Goal: Information Seeking & Learning: Understand process/instructions

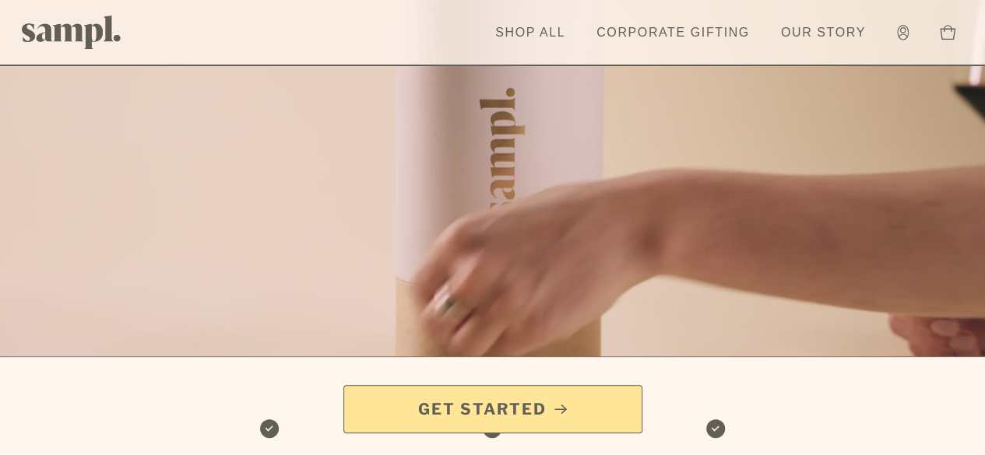
scroll to position [156, 0]
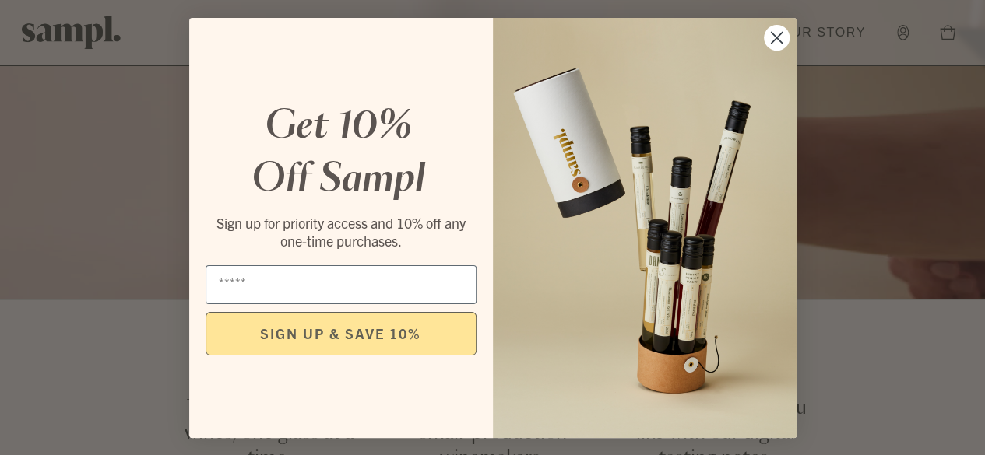
click at [774, 34] on circle "Close dialog" at bounding box center [776, 37] width 26 height 26
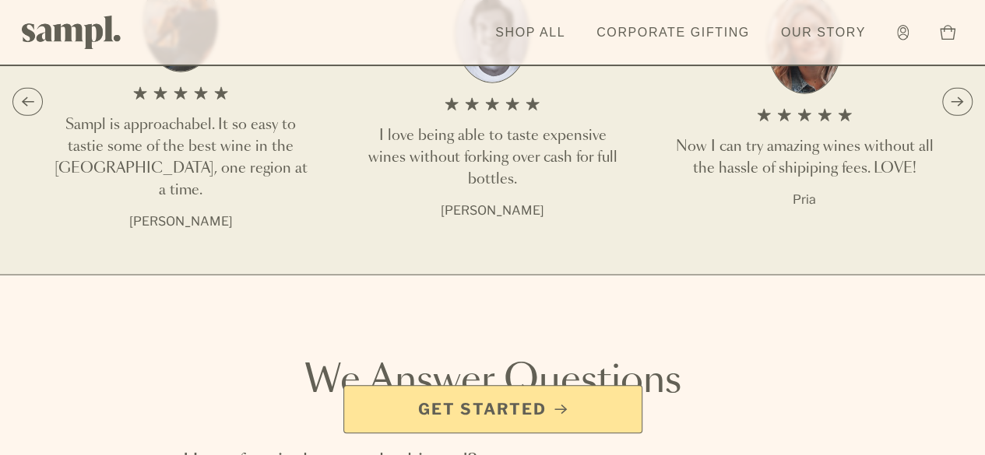
scroll to position [2180, 0]
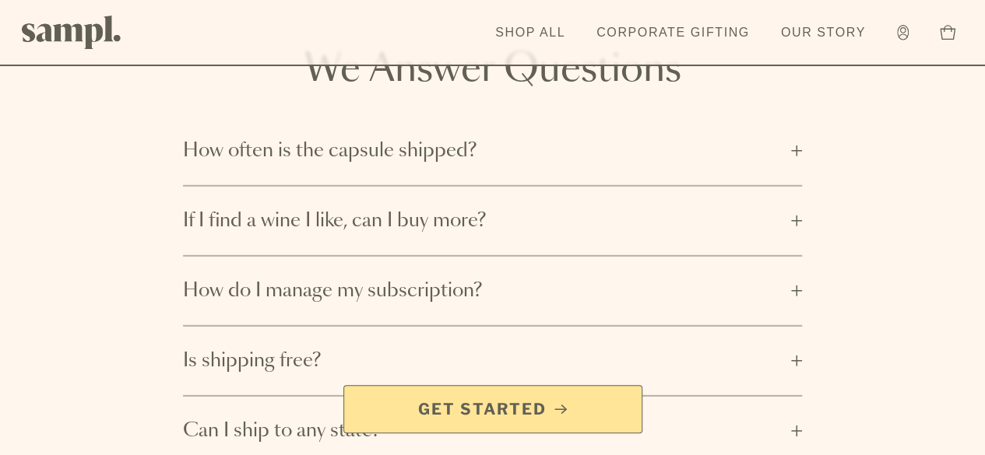
click at [793, 185] on button "How often is the capsule shipped?" at bounding box center [492, 151] width 619 height 69
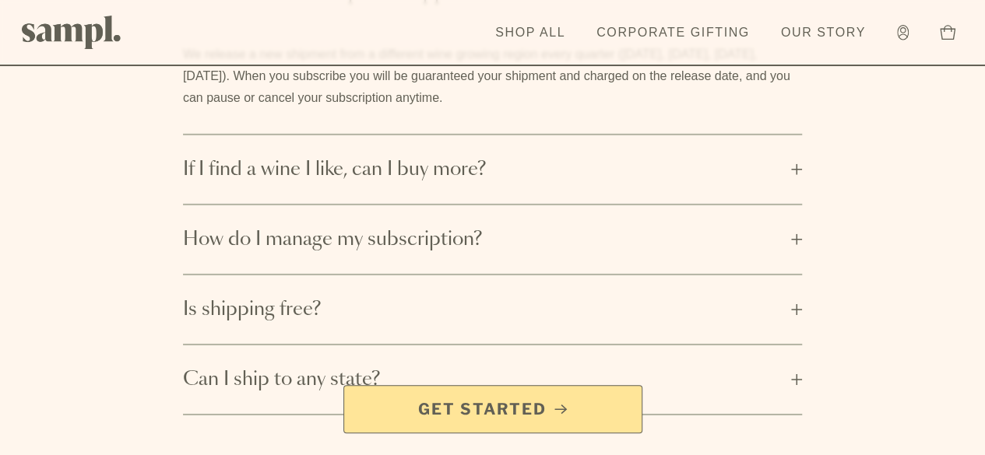
scroll to position [2491, 0]
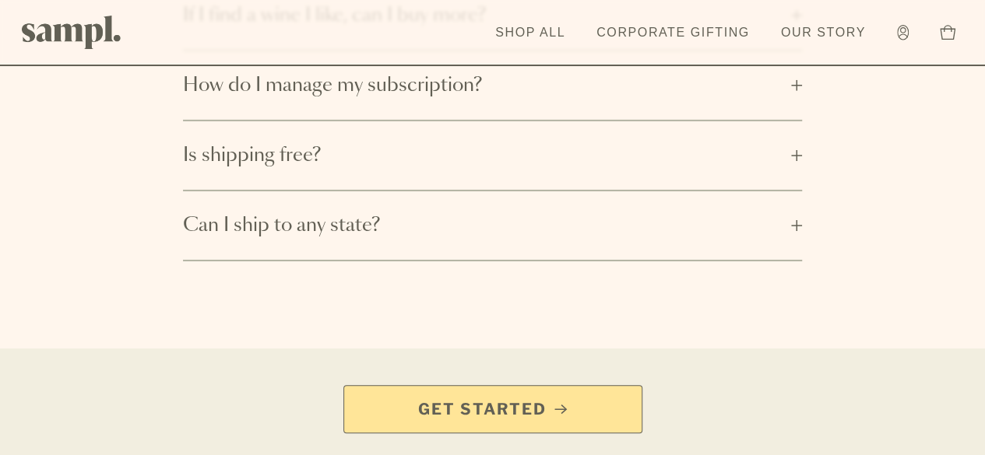
click at [793, 120] on button "How do I manage my subscription?" at bounding box center [492, 85] width 619 height 69
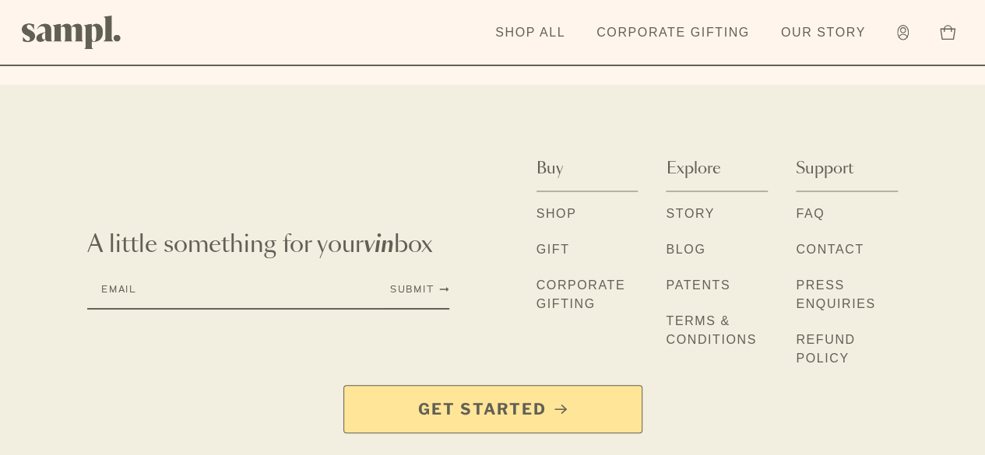
scroll to position [2775, 0]
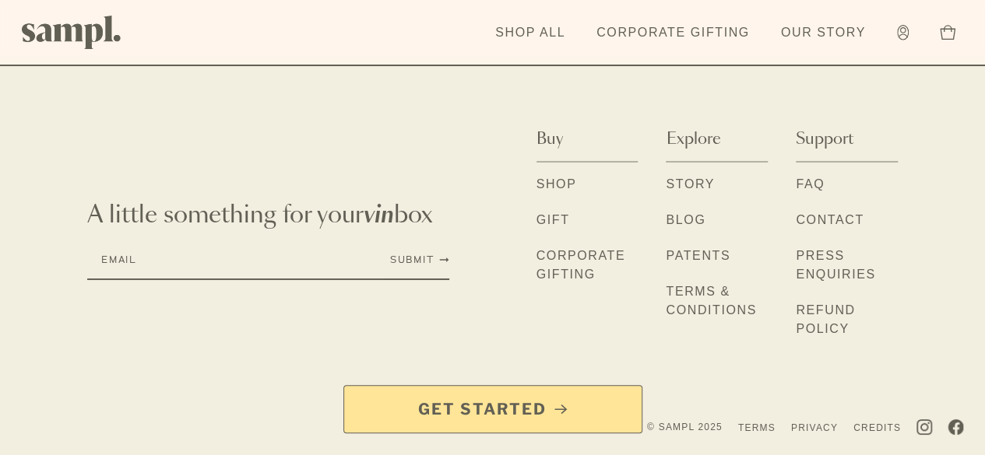
click at [666, 267] on link "Patents" at bounding box center [698, 257] width 65 height 20
